Goal: Task Accomplishment & Management: Complete application form

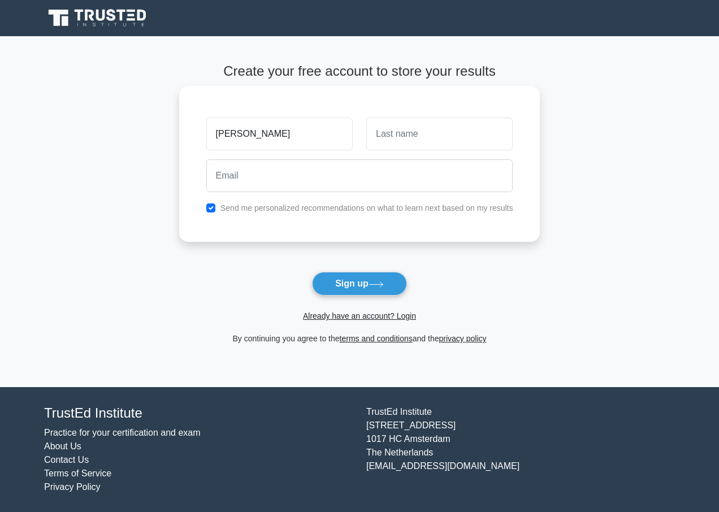
type input "[PERSON_NAME]"
click at [446, 137] on input "text" at bounding box center [439, 134] width 146 height 33
type input "SIMIYU"
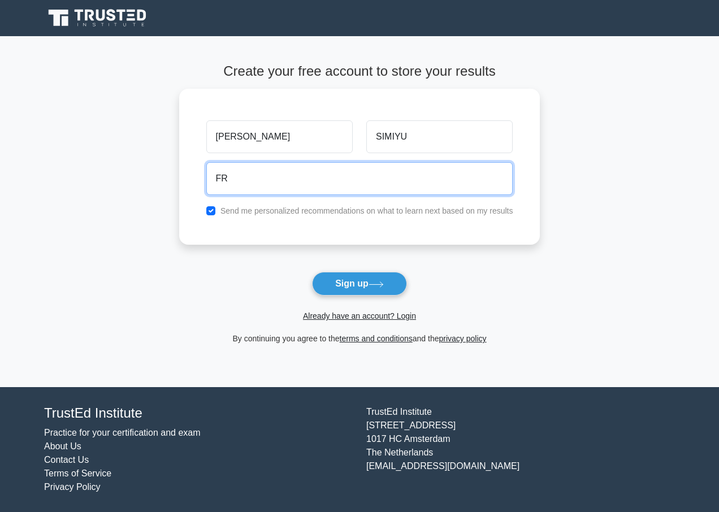
type input "F"
type input "[EMAIL_ADDRESS][DOMAIN_NAME]"
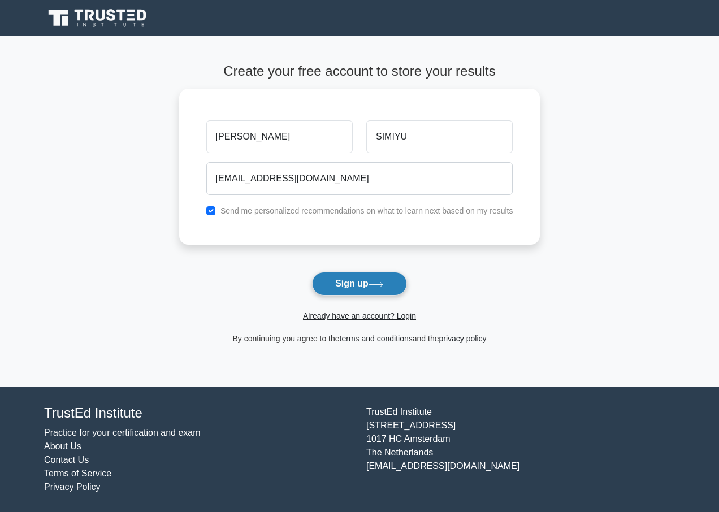
click at [384, 286] on icon at bounding box center [376, 285] width 15 height 6
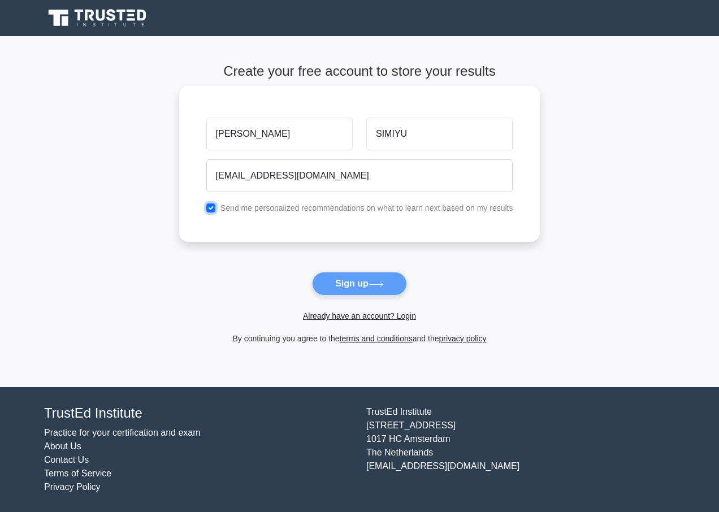
click at [210, 211] on input "checkbox" at bounding box center [210, 208] width 9 height 9
click at [208, 209] on input "checkbox" at bounding box center [210, 208] width 9 height 9
checkbox input "true"
drag, startPoint x: 694, startPoint y: 0, endPoint x: 443, endPoint y: 271, distance: 369.3
click at [443, 273] on form "Create your free account to store your results FRED SIMIYU freddysimiyu317@gmai…" at bounding box center [359, 204] width 361 height 282
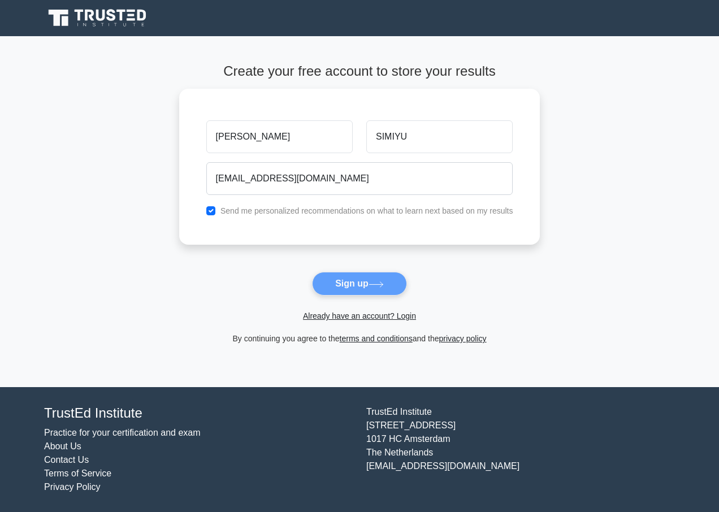
click at [380, 282] on form "Create your free account to store your results FRED SIMIYU freddysimiyu317@gmai…" at bounding box center [359, 204] width 361 height 282
click at [381, 281] on form "Create your free account to store your results FRED SIMIYU freddysimiyu317@gmai…" at bounding box center [359, 204] width 361 height 282
click at [399, 317] on link "Already have an account? Login" at bounding box center [359, 316] width 113 height 9
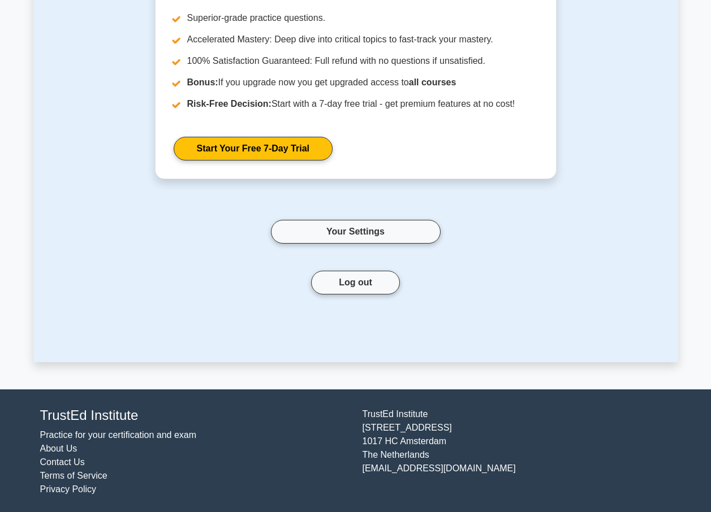
scroll to position [145, 0]
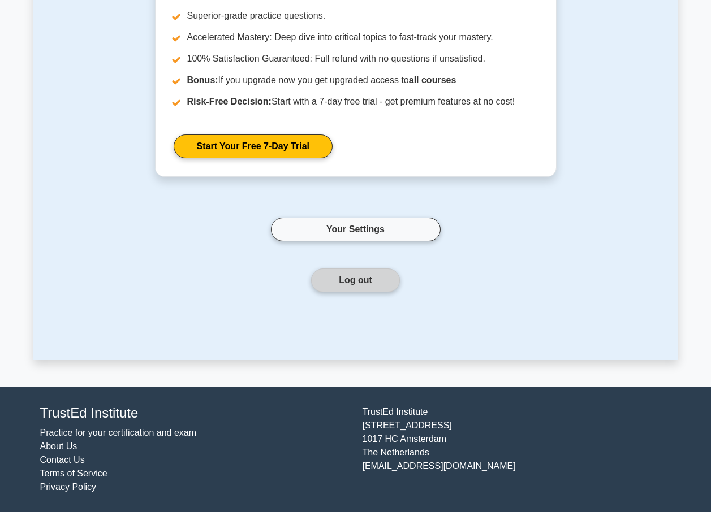
click at [374, 288] on button "Log out" at bounding box center [355, 281] width 89 height 24
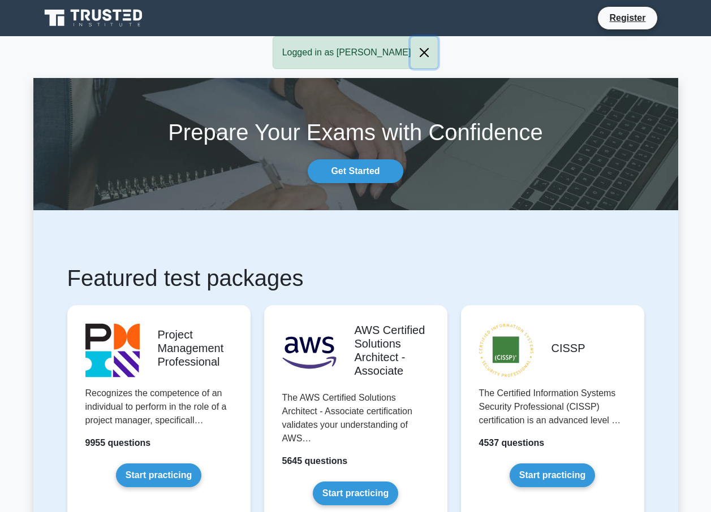
click at [411, 51] on button "Close" at bounding box center [424, 53] width 27 height 32
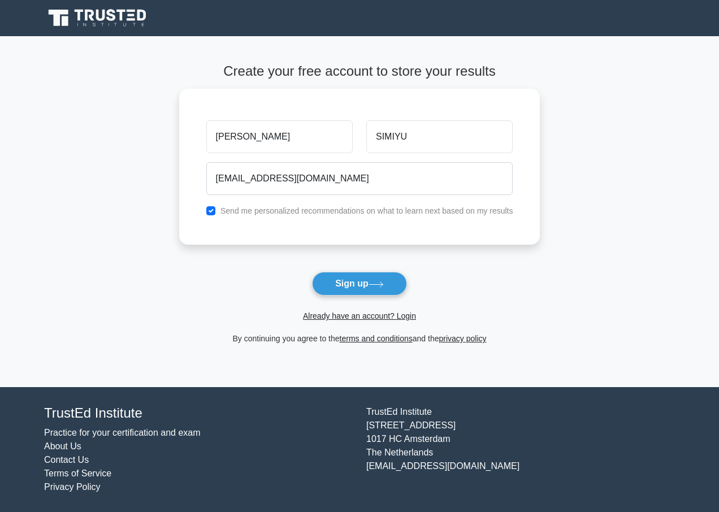
drag, startPoint x: 559, startPoint y: 71, endPoint x: 671, endPoint y: 119, distance: 122.4
click at [671, 119] on main "Create your free account to store your results FRED SIMIYU freddysimiyu317@gmai…" at bounding box center [359, 211] width 719 height 351
